Goal: Information Seeking & Learning: Learn about a topic

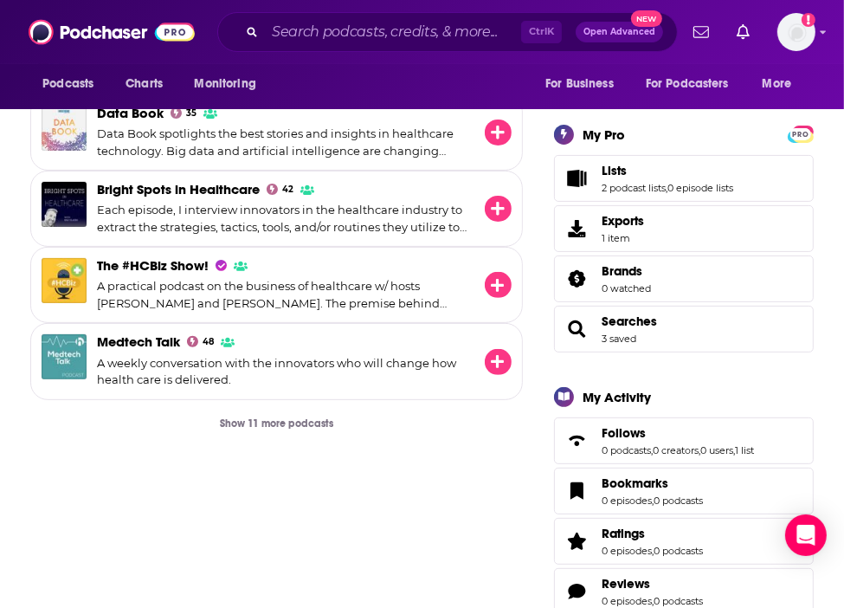
scroll to position [239, 0]
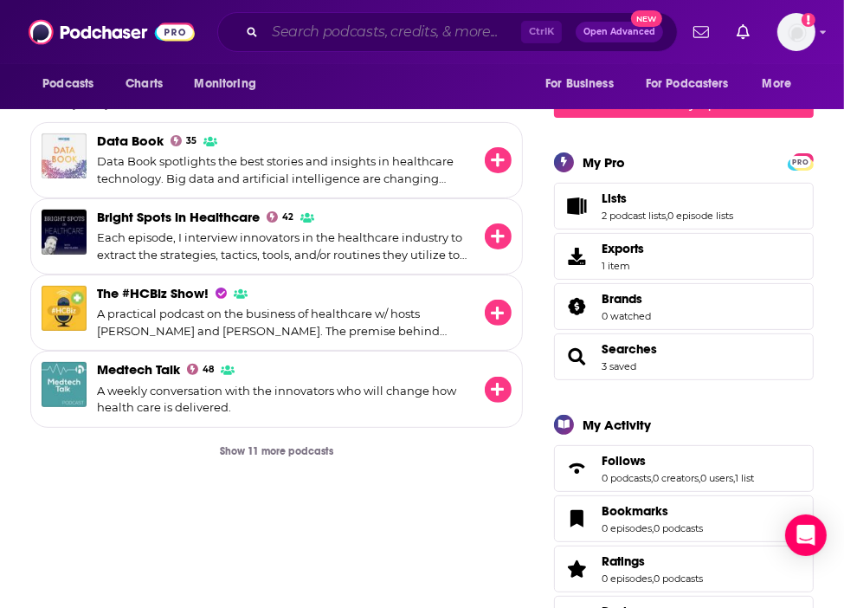
click at [359, 27] on input "Search podcasts, credits, & more..." at bounding box center [393, 32] width 256 height 28
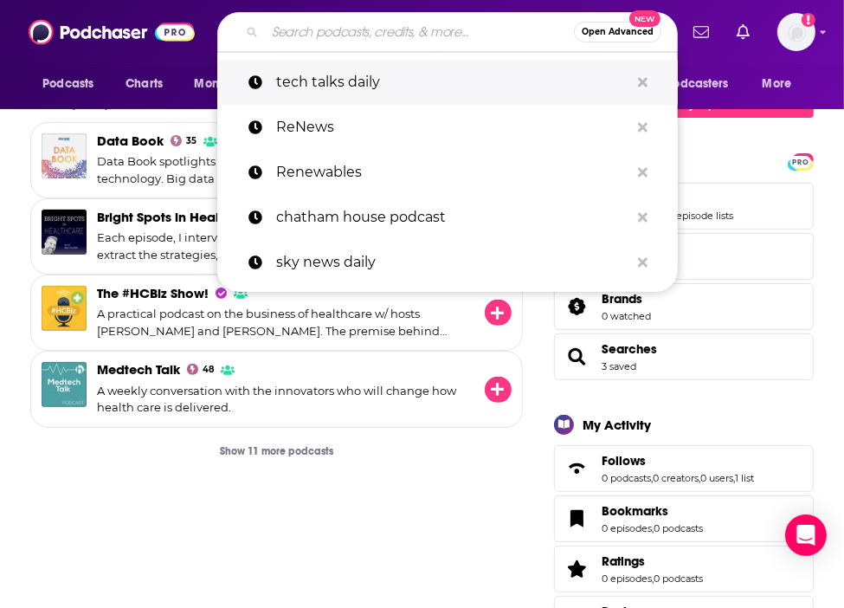
click at [330, 81] on p "tech talks daily" at bounding box center [452, 82] width 353 height 45
type input "tech talks daily"
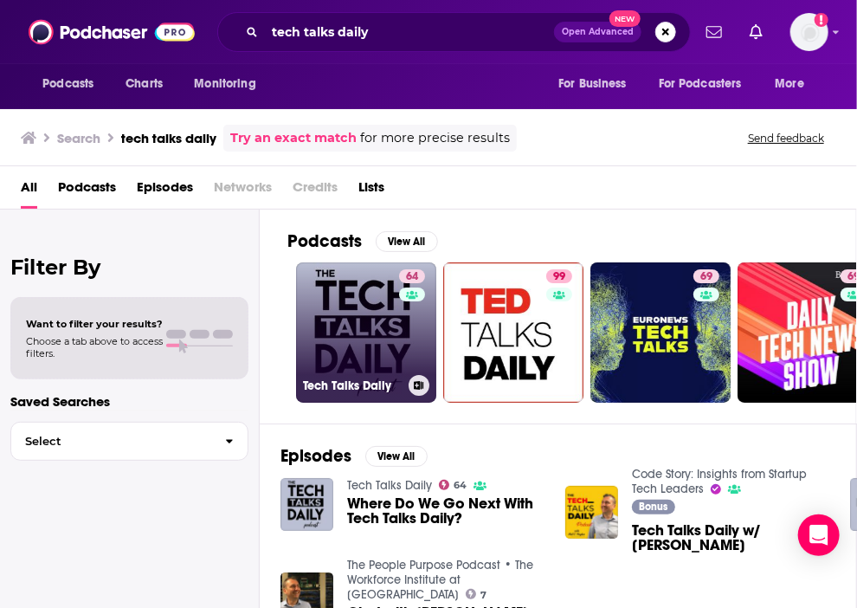
click at [358, 347] on link "64 Tech Talks Daily" at bounding box center [366, 332] width 140 height 140
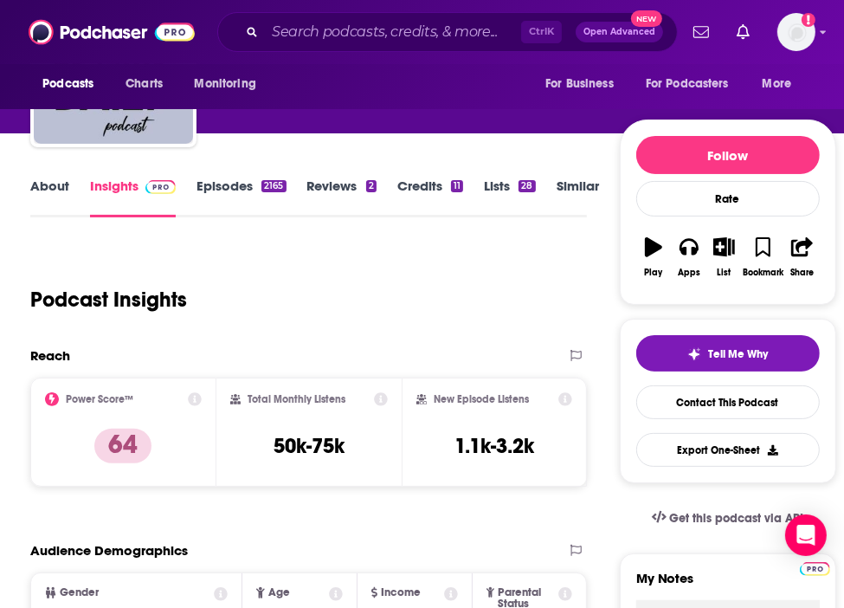
scroll to position [126, 0]
